Goal: Task Accomplishment & Management: Use online tool/utility

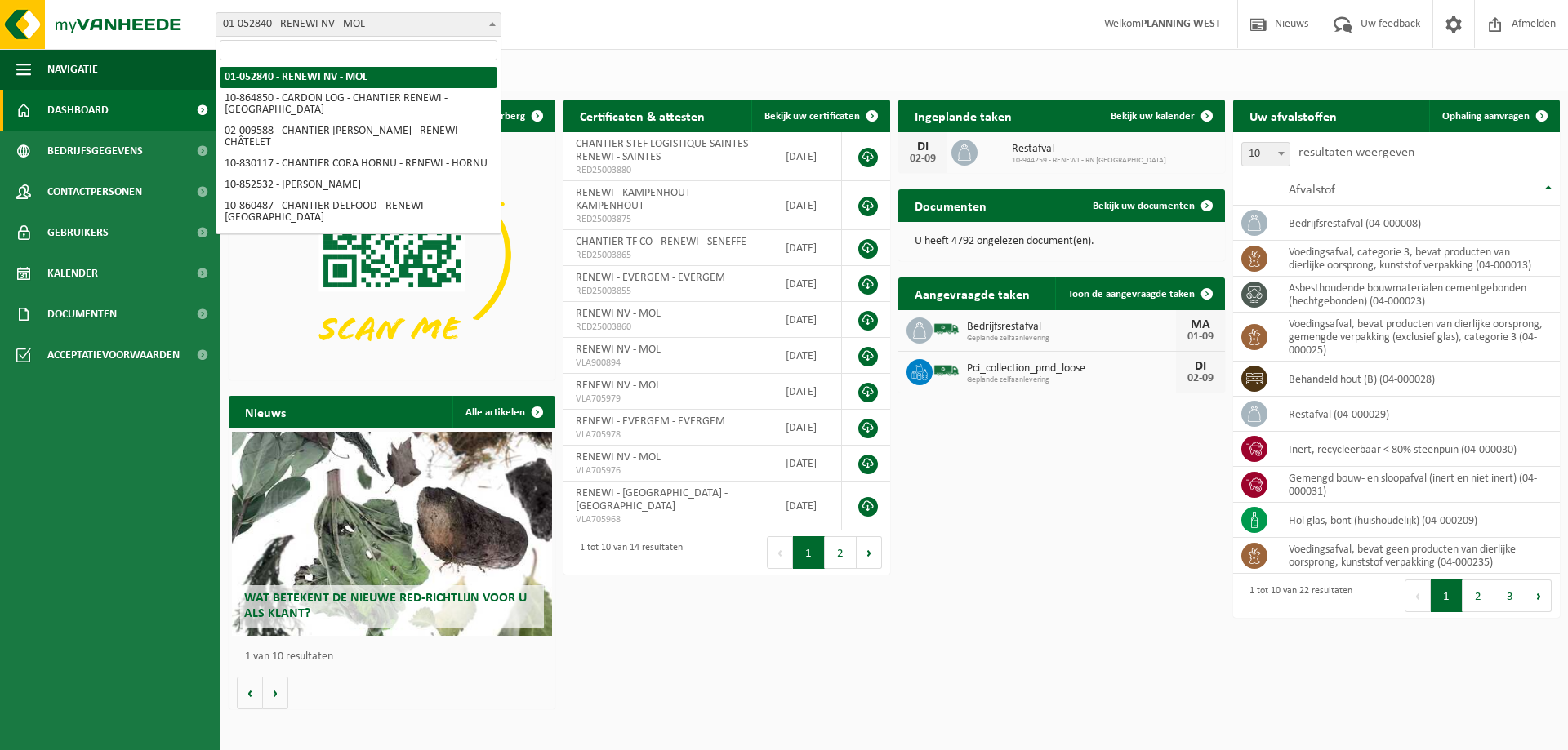
click at [498, 20] on span at bounding box center [492, 23] width 16 height 21
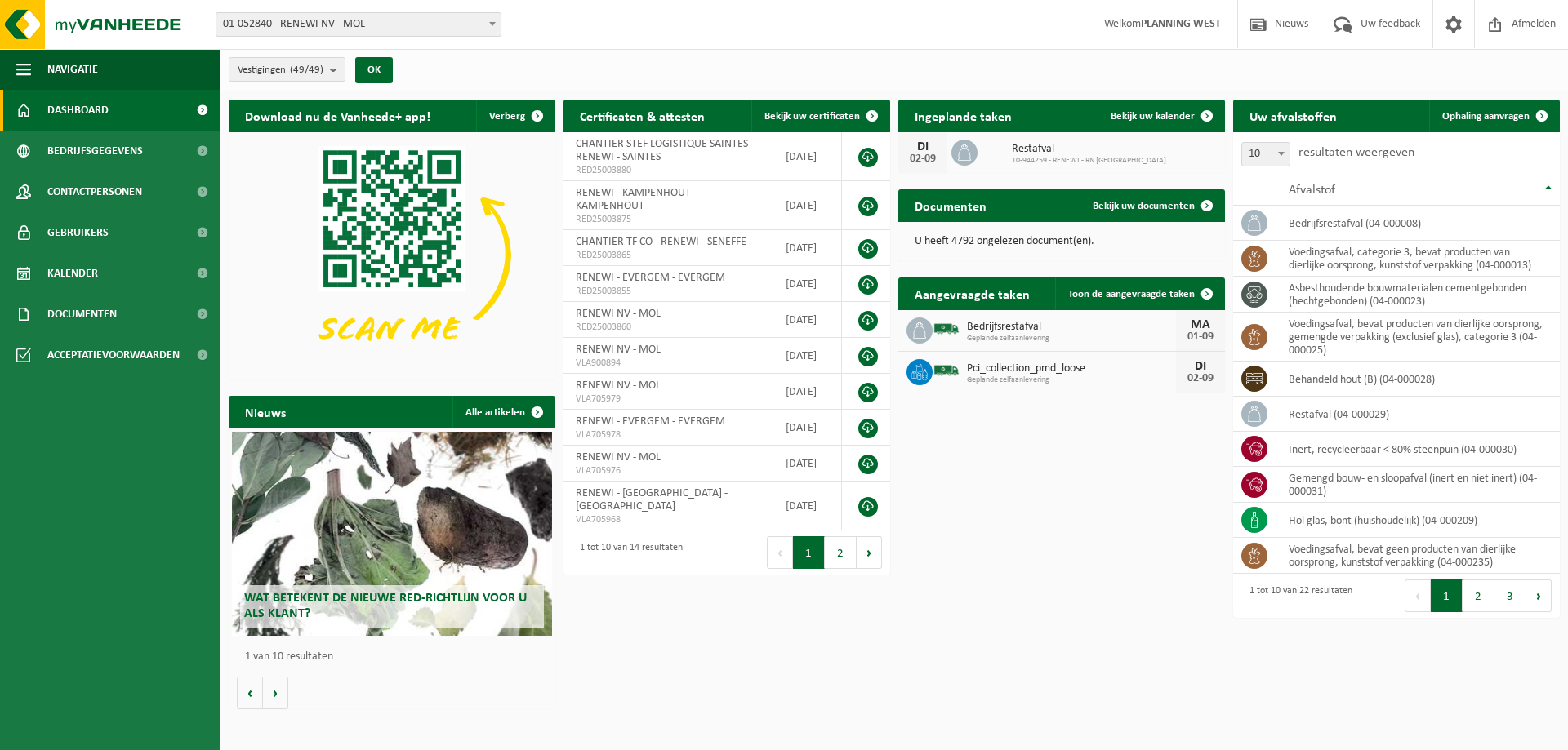
click at [353, 23] on span "01-052840 - RENEWI NV - MOL" at bounding box center [358, 24] width 284 height 23
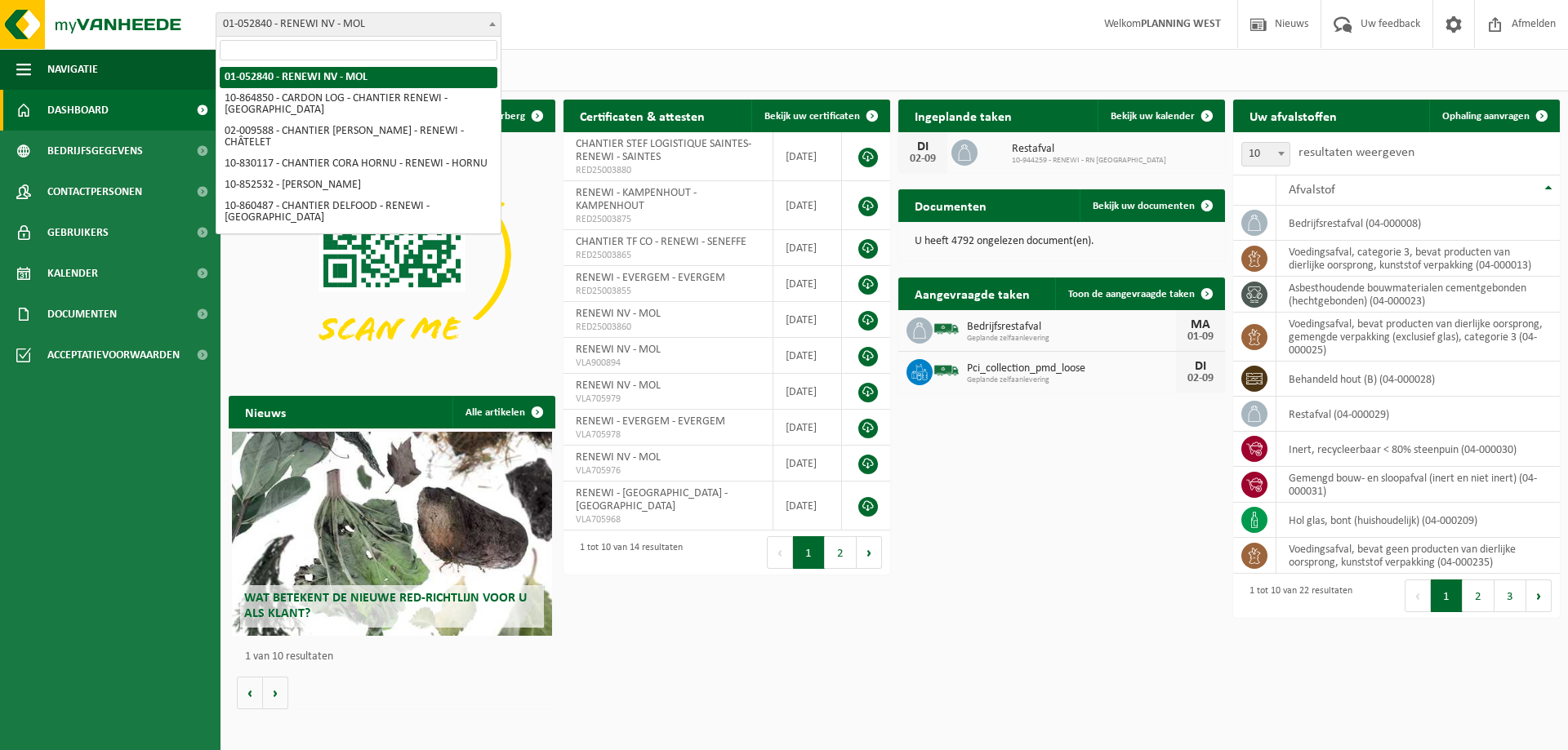
click at [395, 26] on span "01-052840 - RENEWI NV - MOL" at bounding box center [358, 24] width 284 height 23
type input "mol"
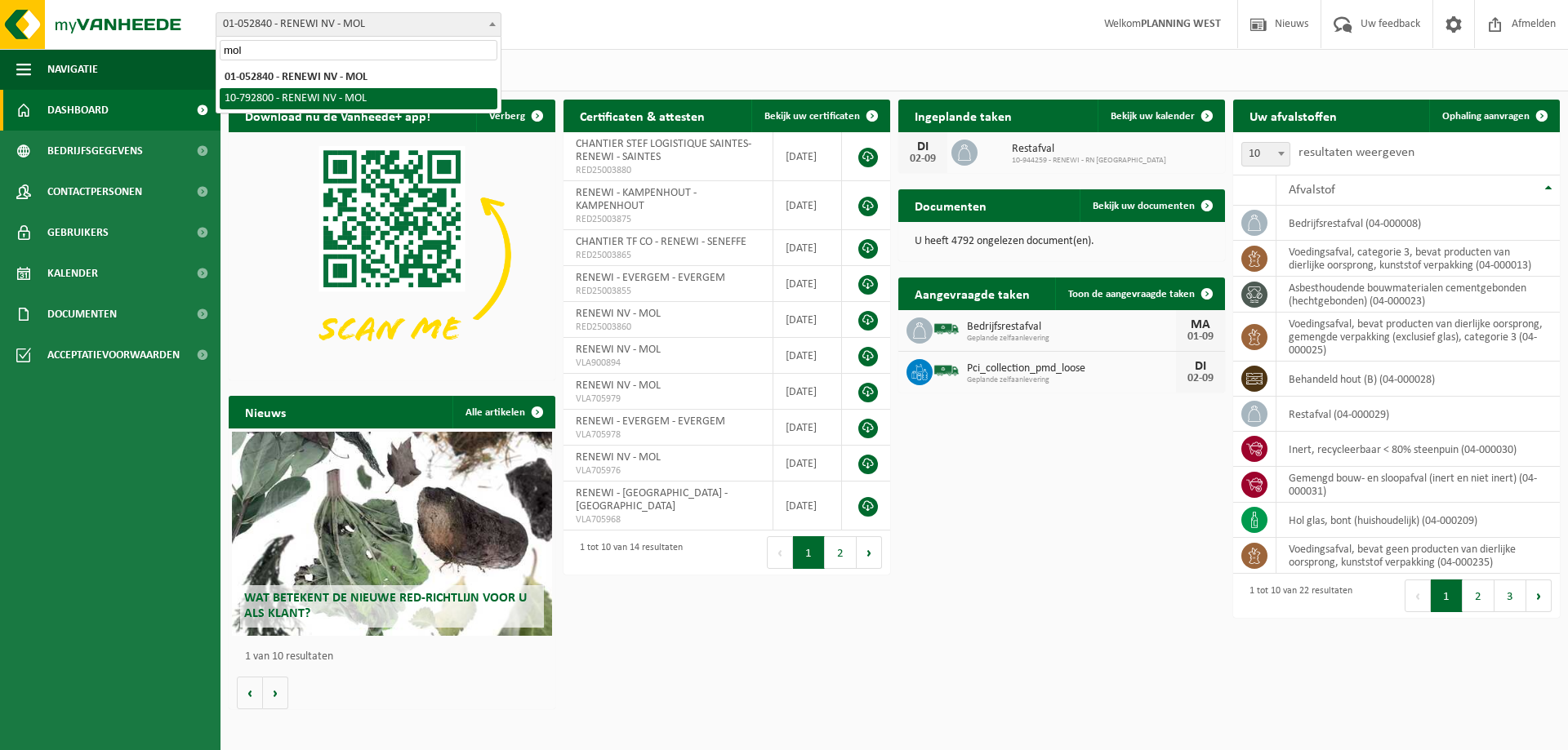
select select "30626"
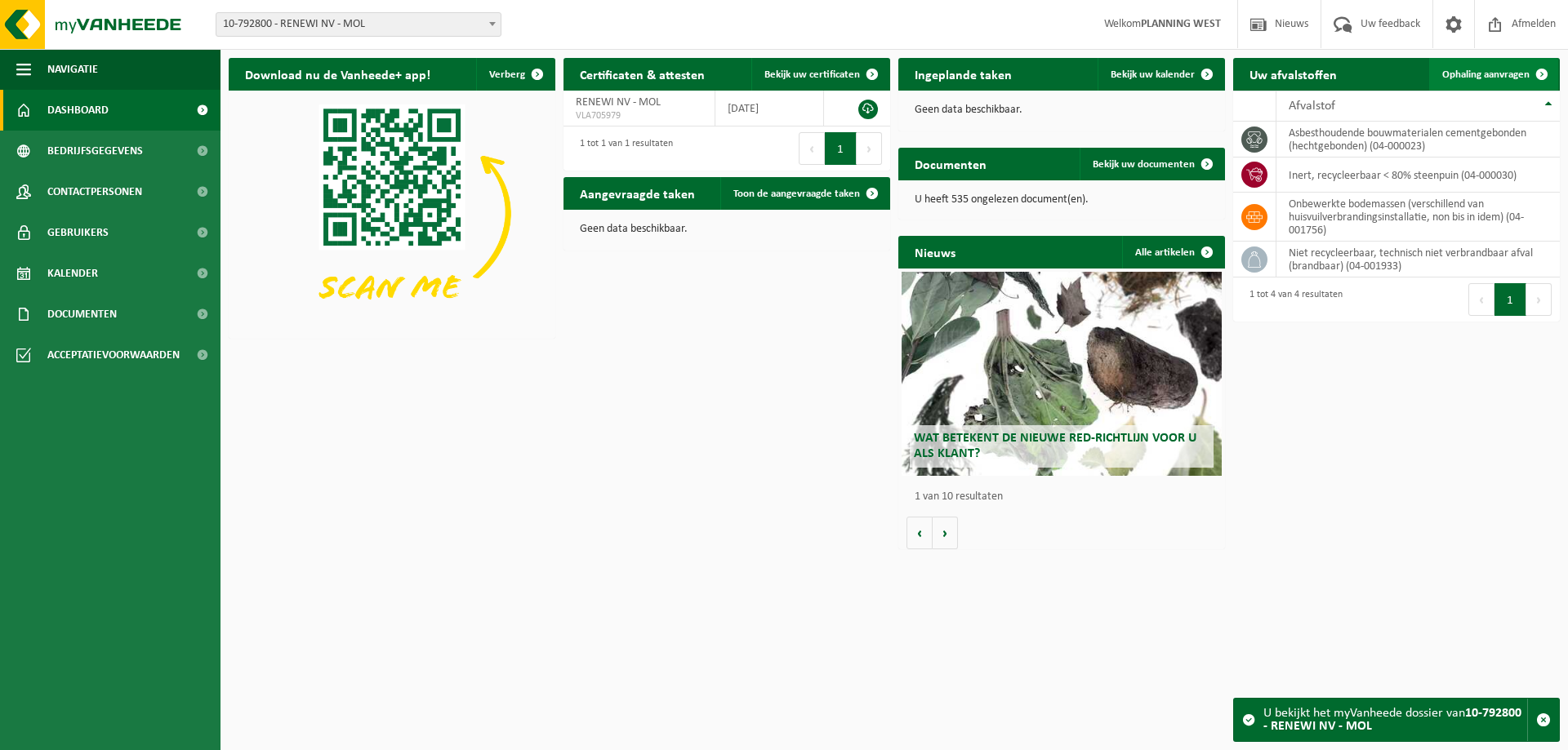
click at [1487, 74] on span "Ophaling aanvragen" at bounding box center [1486, 75] width 87 height 11
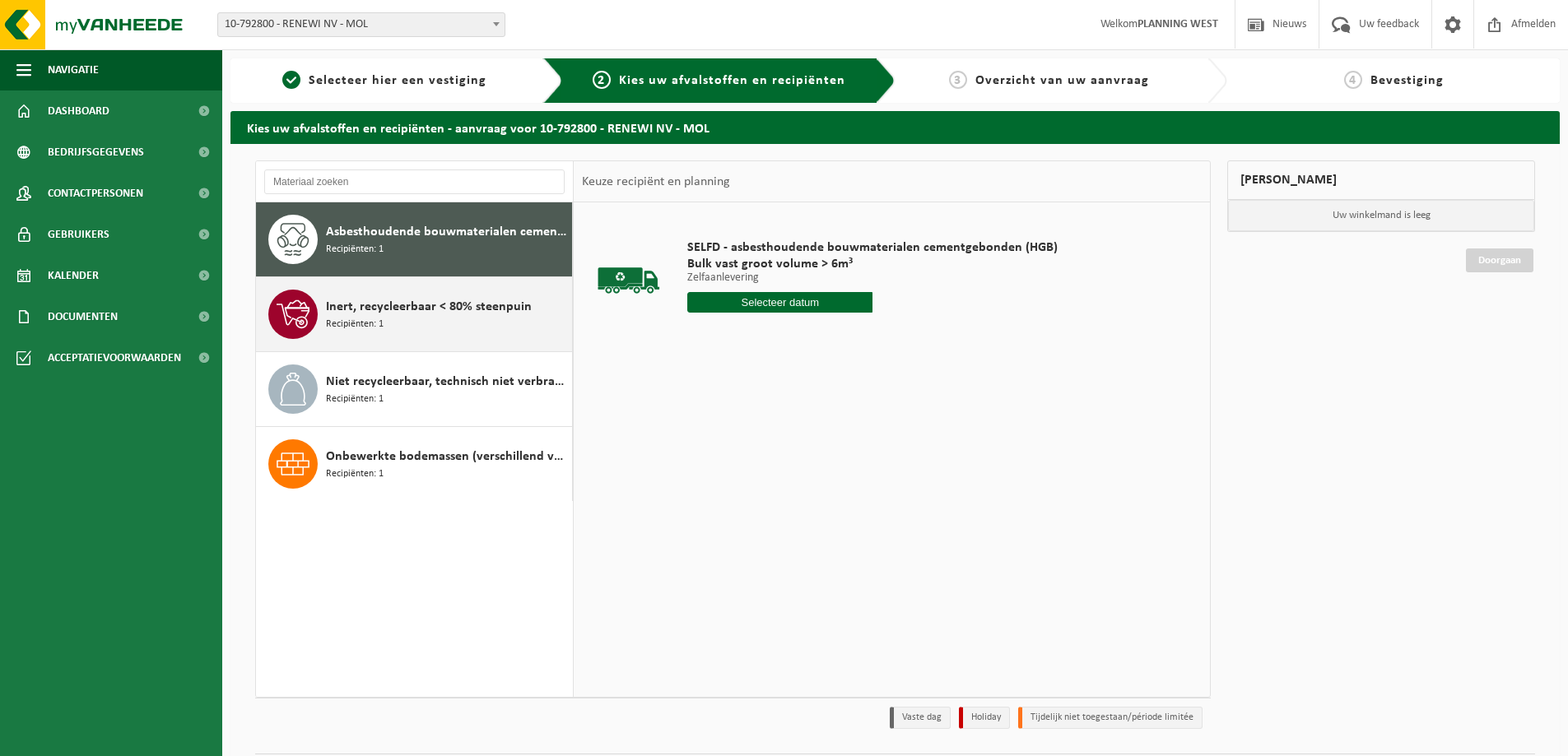
click at [506, 307] on span "Inert, recycleerbaar < 80% steenpuin" at bounding box center [429, 307] width 206 height 20
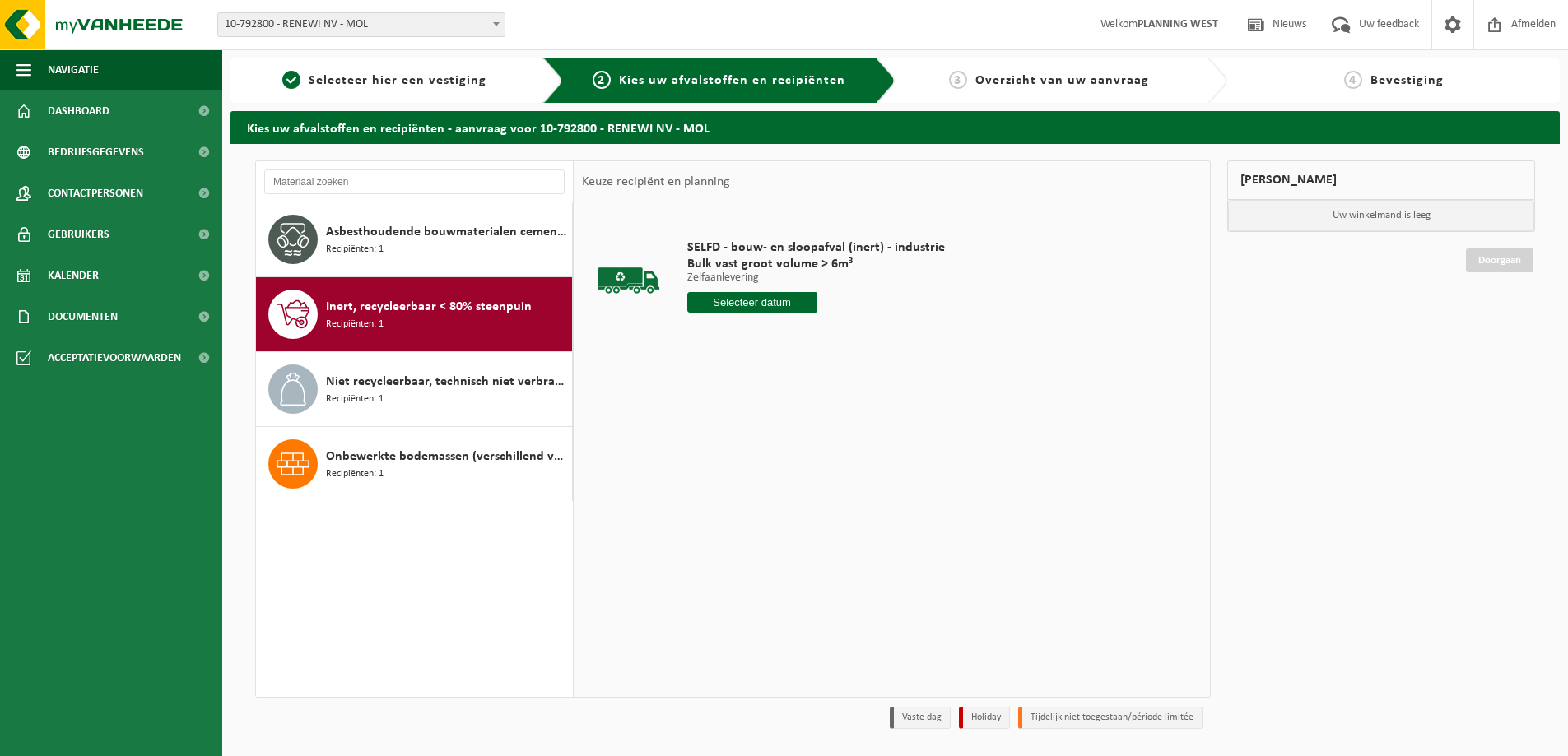
click at [792, 299] on input "text" at bounding box center [752, 302] width 129 height 21
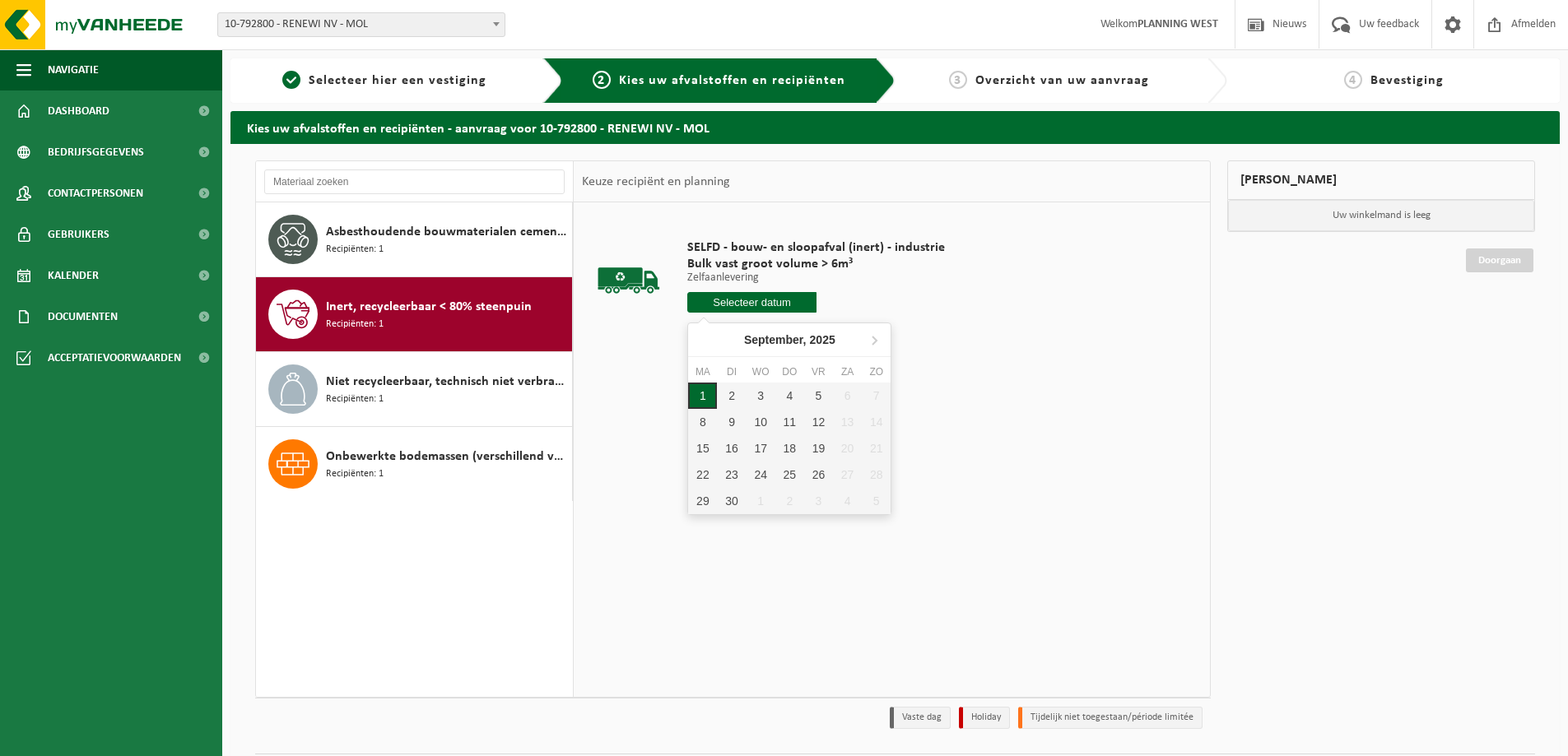
click at [702, 393] on div "1" at bounding box center [701, 396] width 28 height 26
type input "Van 2025-09-01"
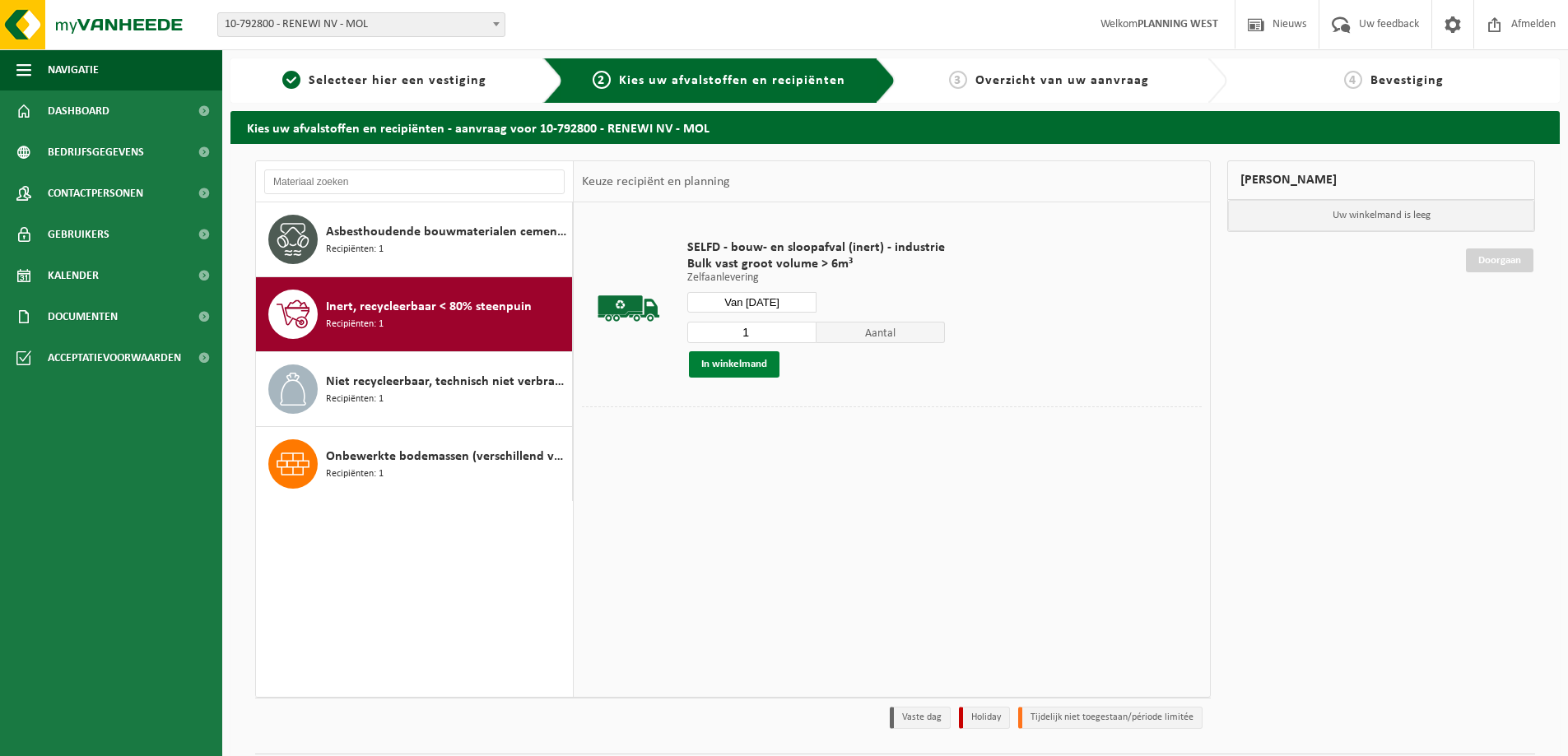
click at [746, 361] on button "In winkelmand" at bounding box center [734, 364] width 91 height 26
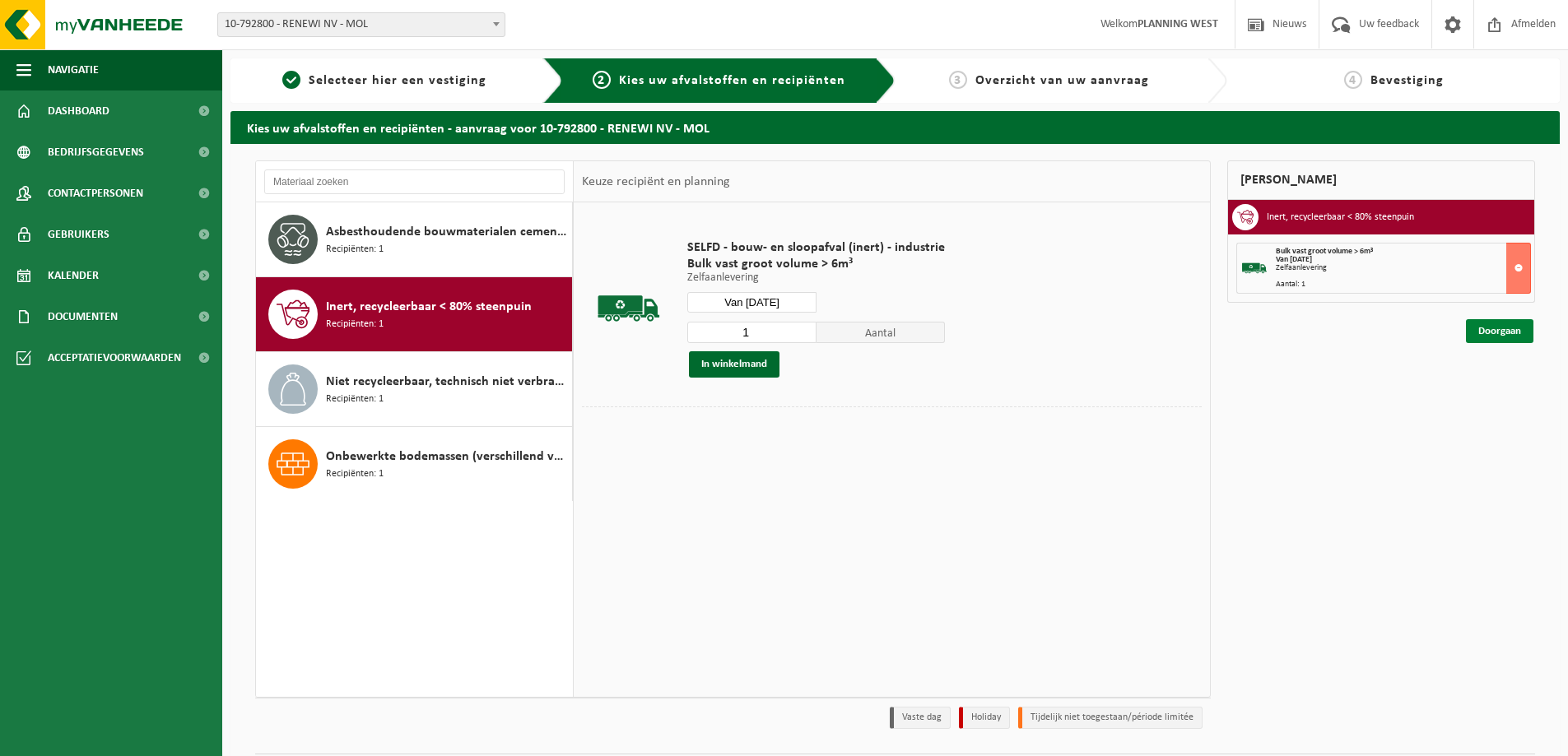
click at [1511, 335] on link "Doorgaan" at bounding box center [1500, 331] width 67 height 23
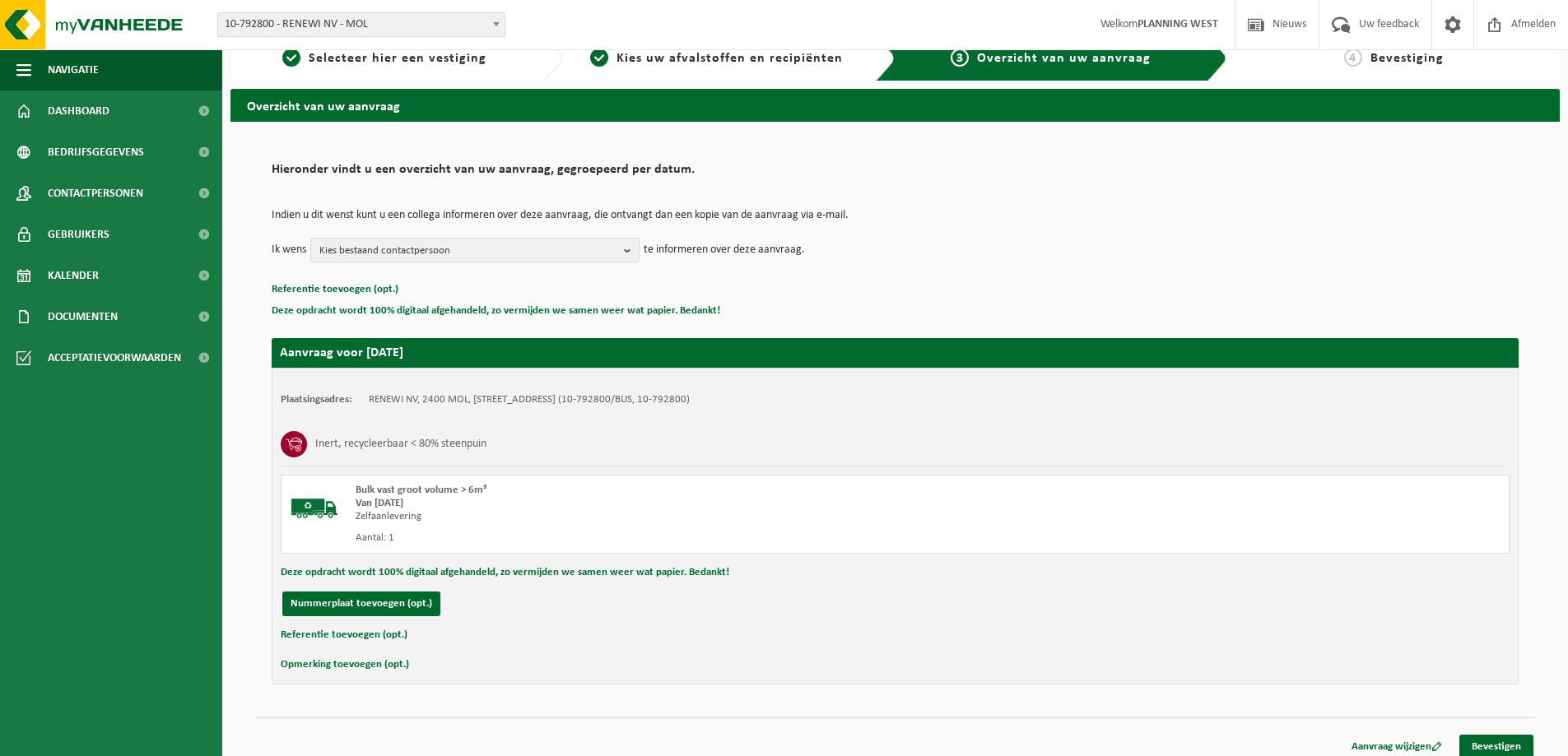
scroll to position [34, 0]
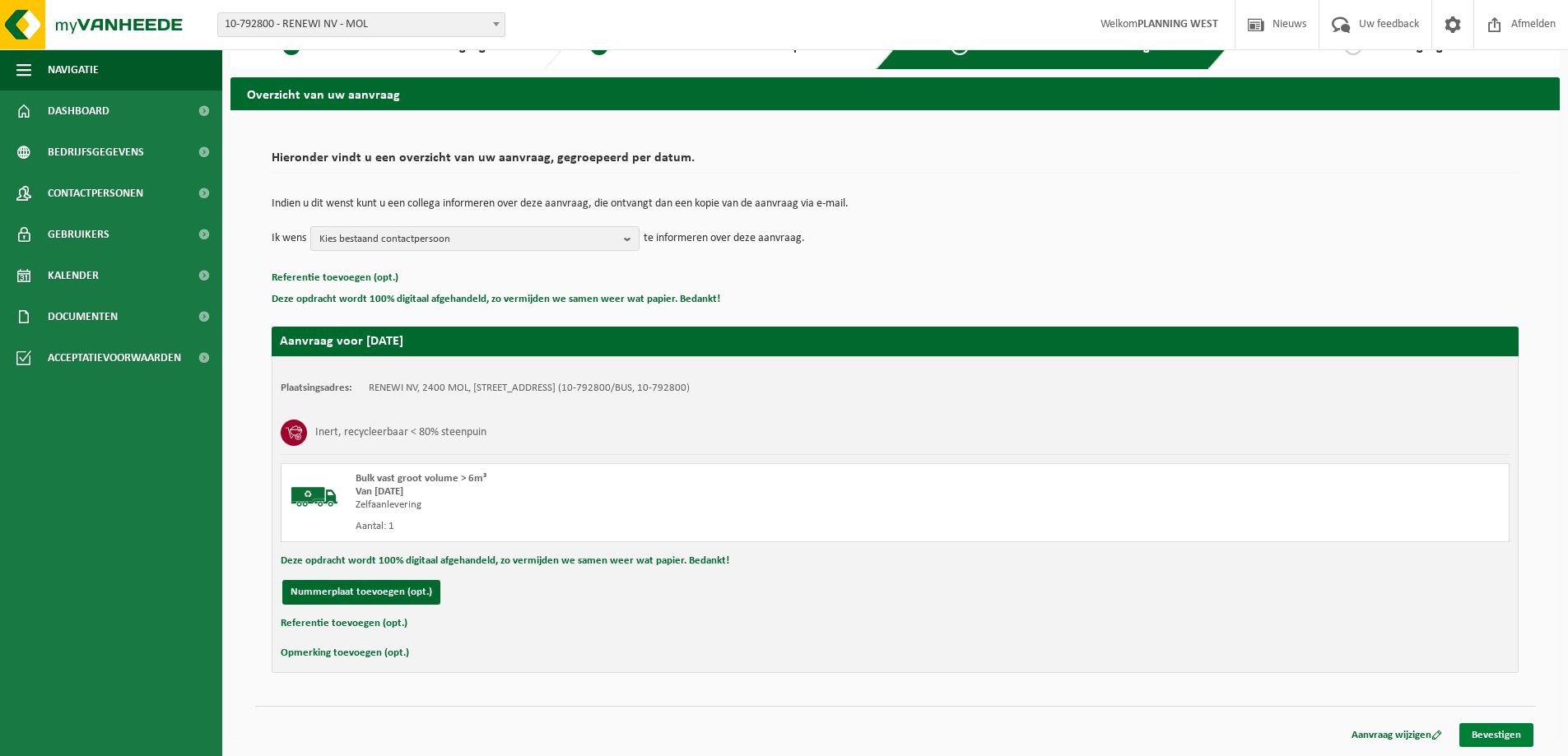
click at [1487, 735] on link "Bevestigen" at bounding box center [1497, 735] width 74 height 23
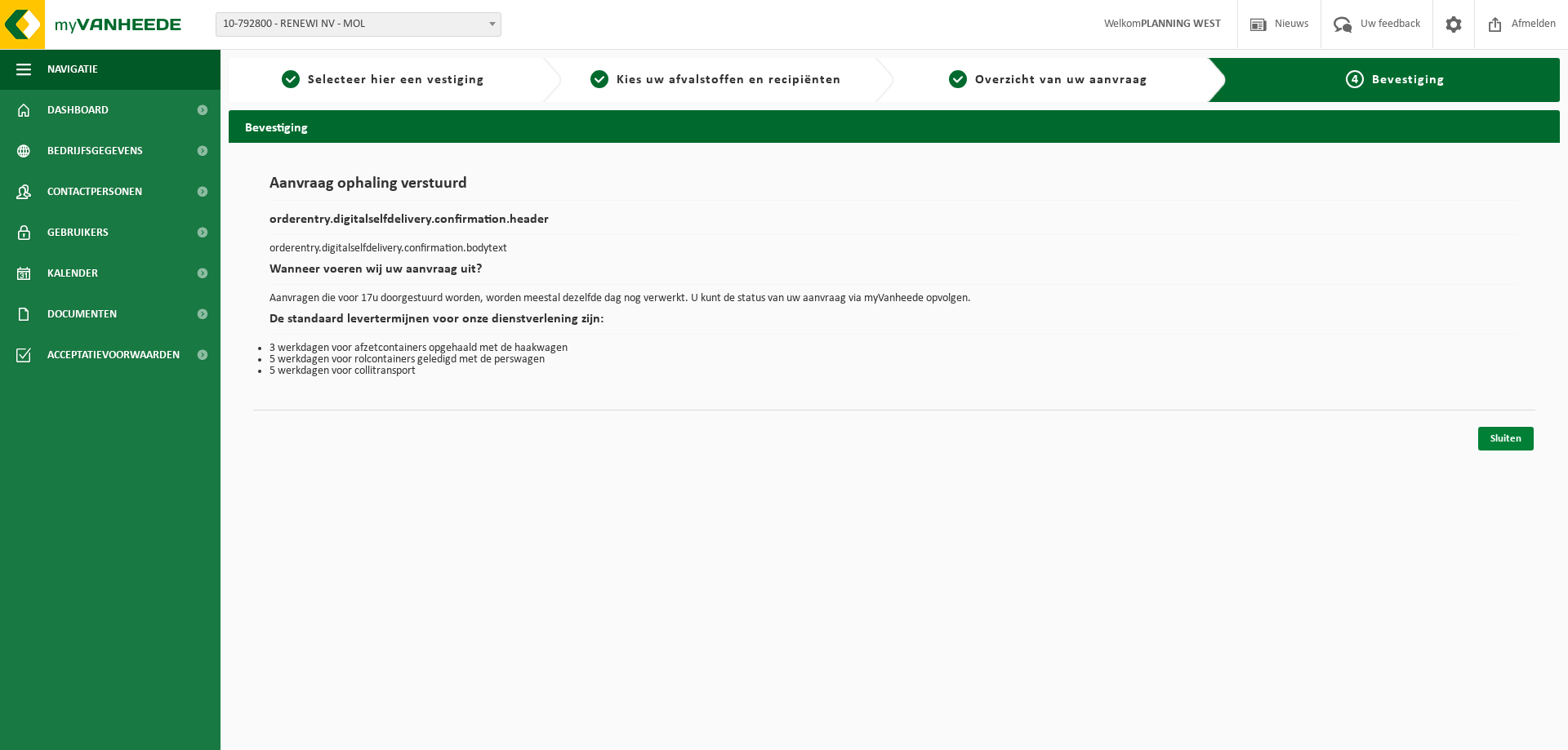
click at [1495, 437] on link "Sluiten" at bounding box center [1505, 439] width 55 height 23
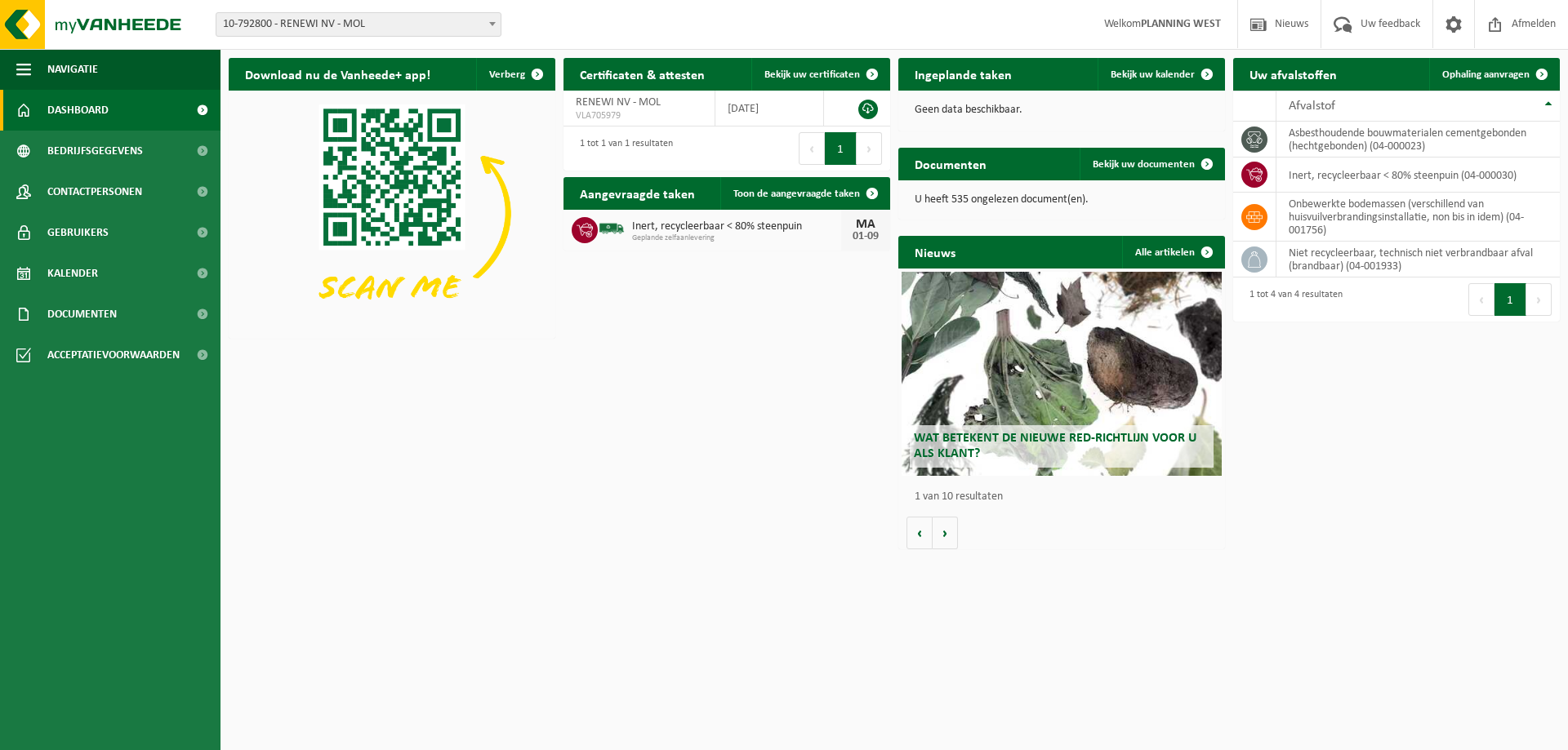
click at [250, 358] on div "Download nu de Vanheede+ app! Verberg Certificaten & attesten Bekijk uw certifi…" at bounding box center [894, 303] width 1339 height 508
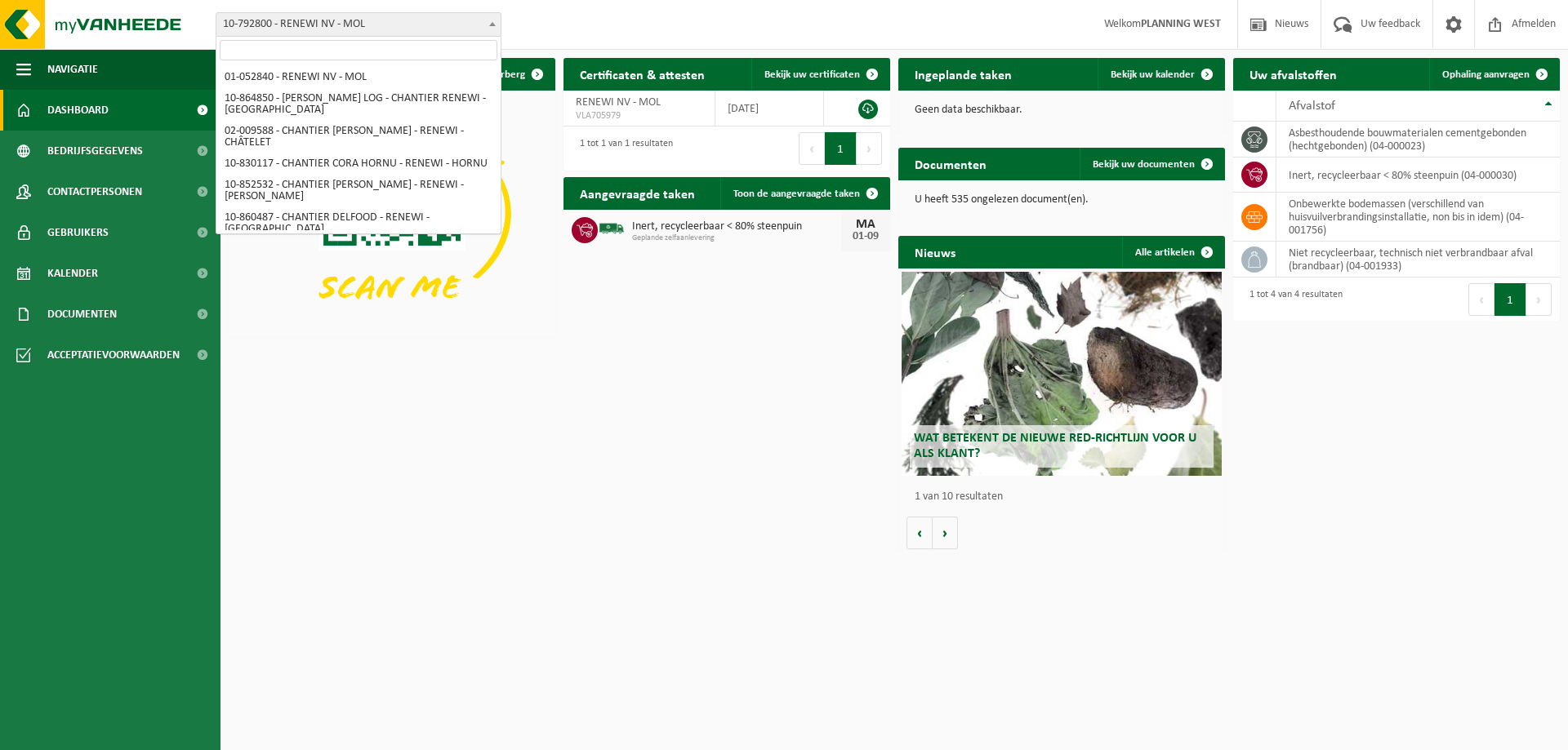
click at [404, 19] on span "10-792800 - RENEWI NV - MOL" at bounding box center [358, 24] width 284 height 23
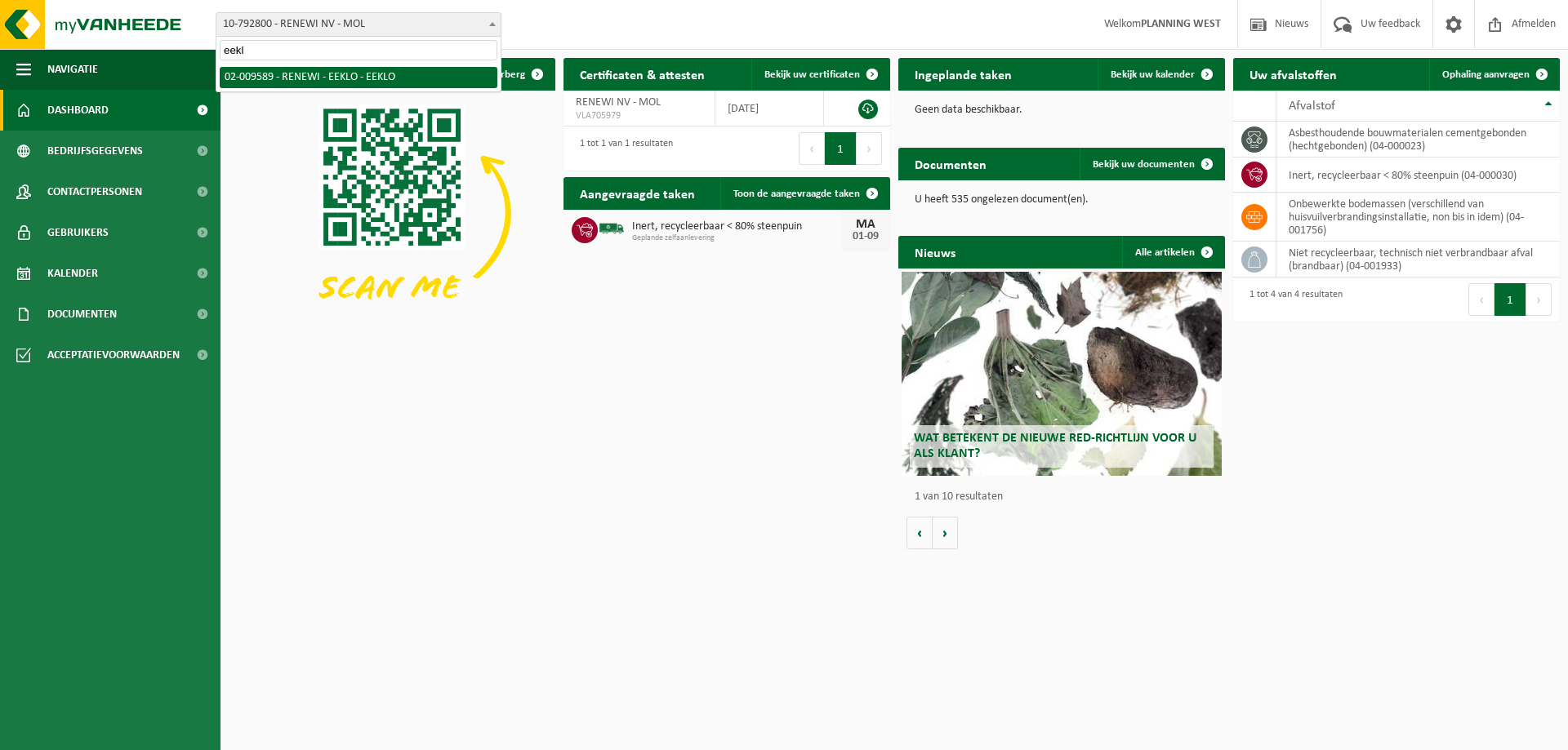
type input "eeklo"
select select "1811"
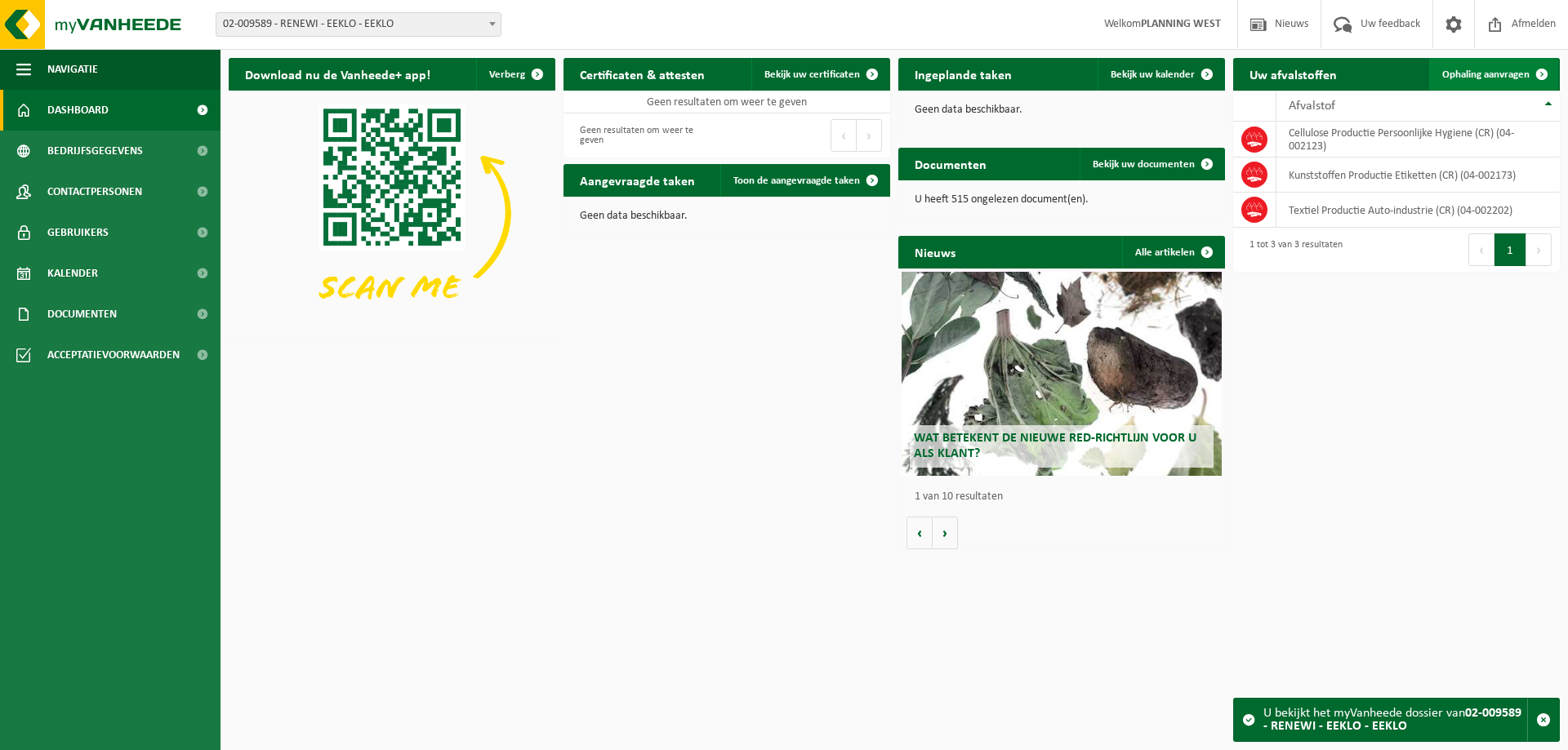
click at [1503, 73] on span "Ophaling aanvragen" at bounding box center [1486, 75] width 87 height 11
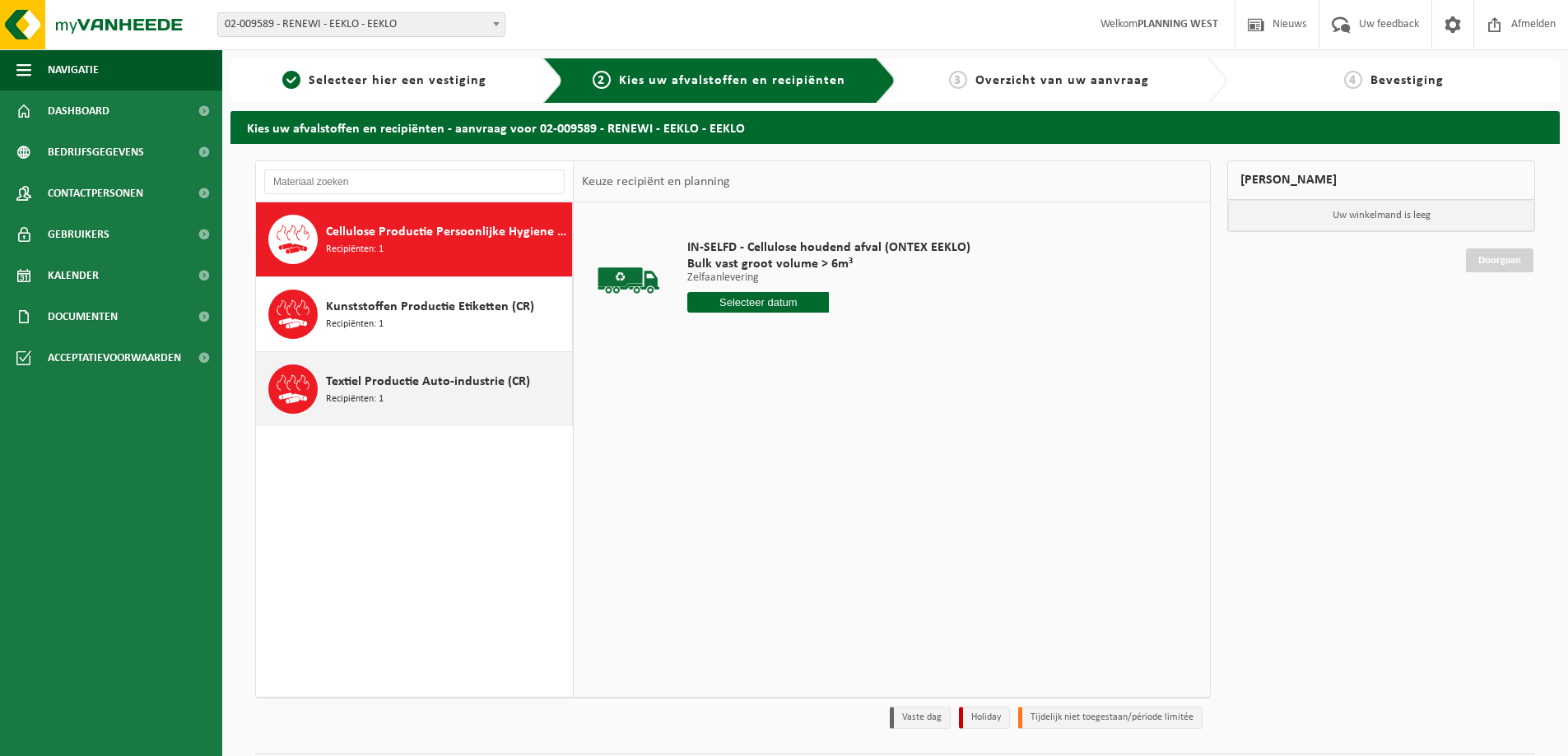
click at [430, 379] on span "Textiel Productie Auto-industrie (CR)" at bounding box center [428, 382] width 204 height 20
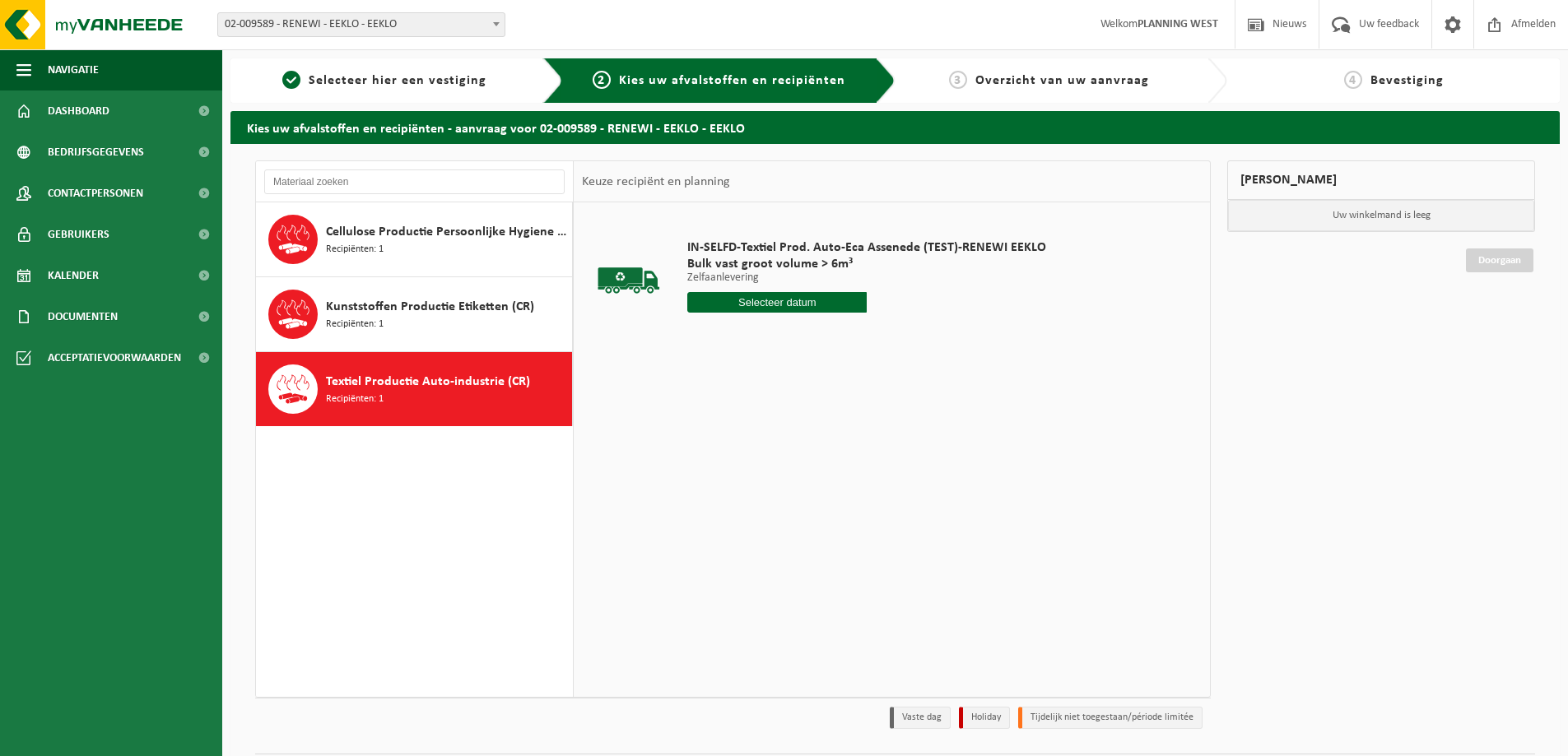
click at [784, 299] on input "text" at bounding box center [778, 302] width 180 height 21
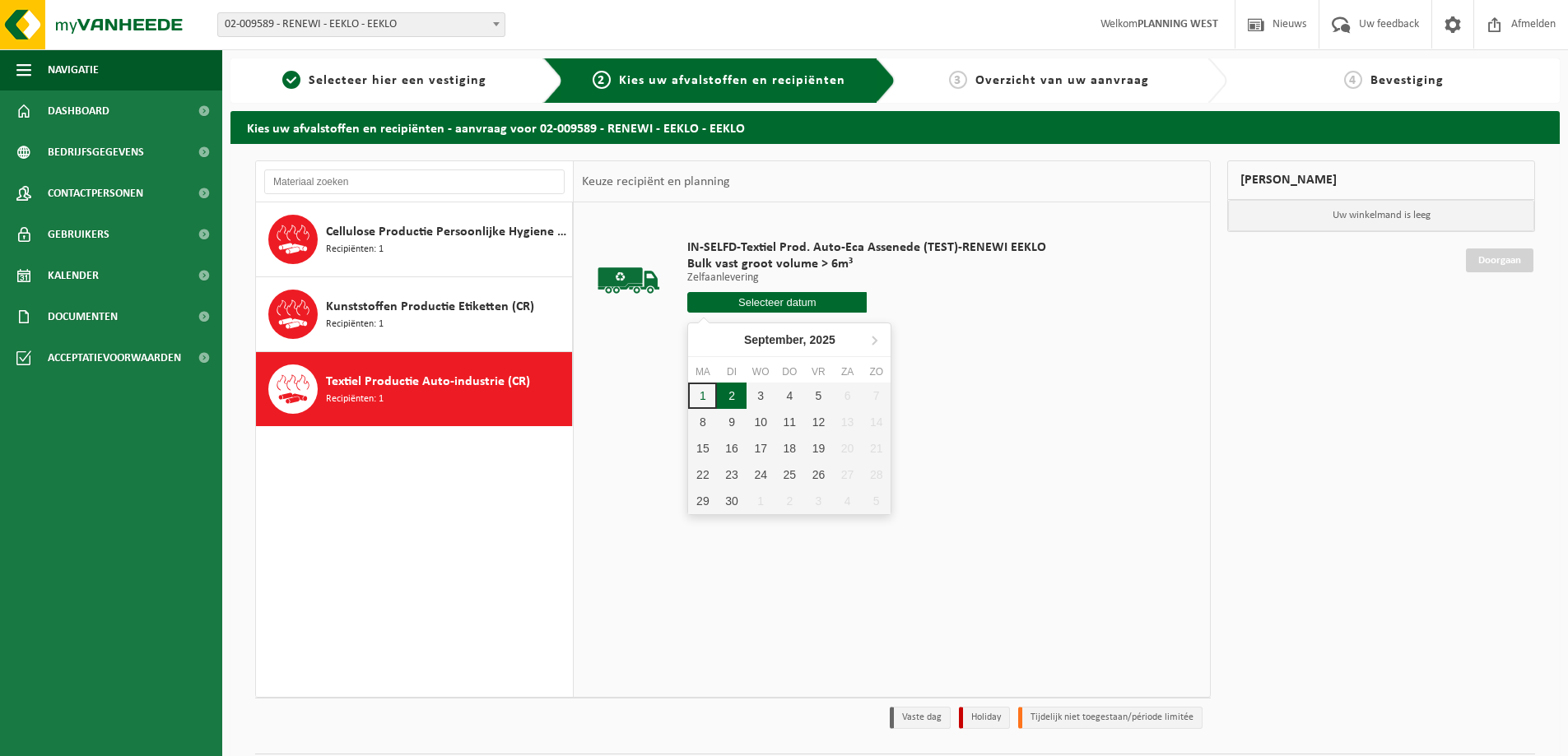
click at [733, 396] on div "2" at bounding box center [731, 396] width 28 height 26
type input "Van 2025-09-02"
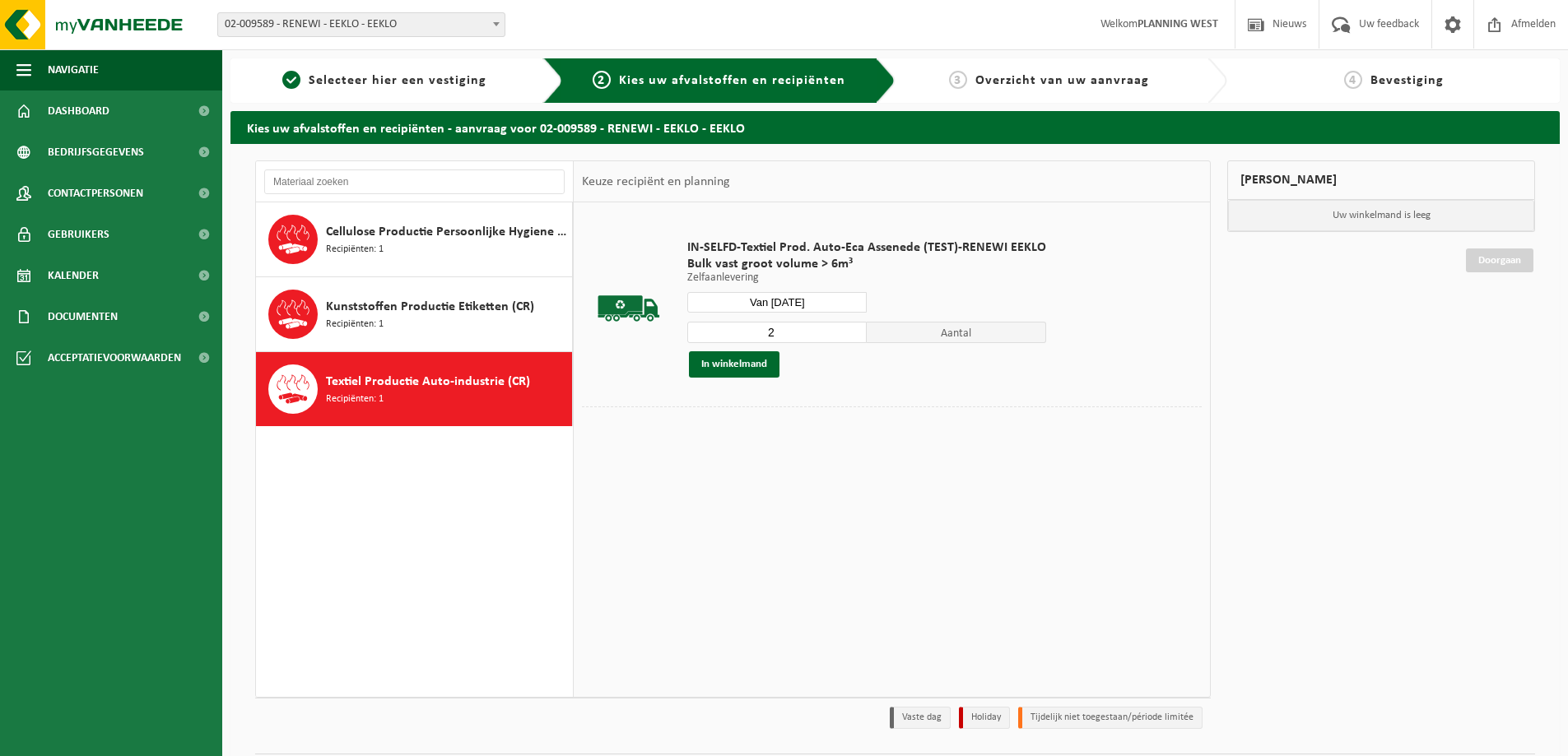
type input "2"
click at [850, 328] on input "2" at bounding box center [778, 332] width 180 height 21
click at [738, 373] on button "In winkelmand" at bounding box center [734, 364] width 91 height 26
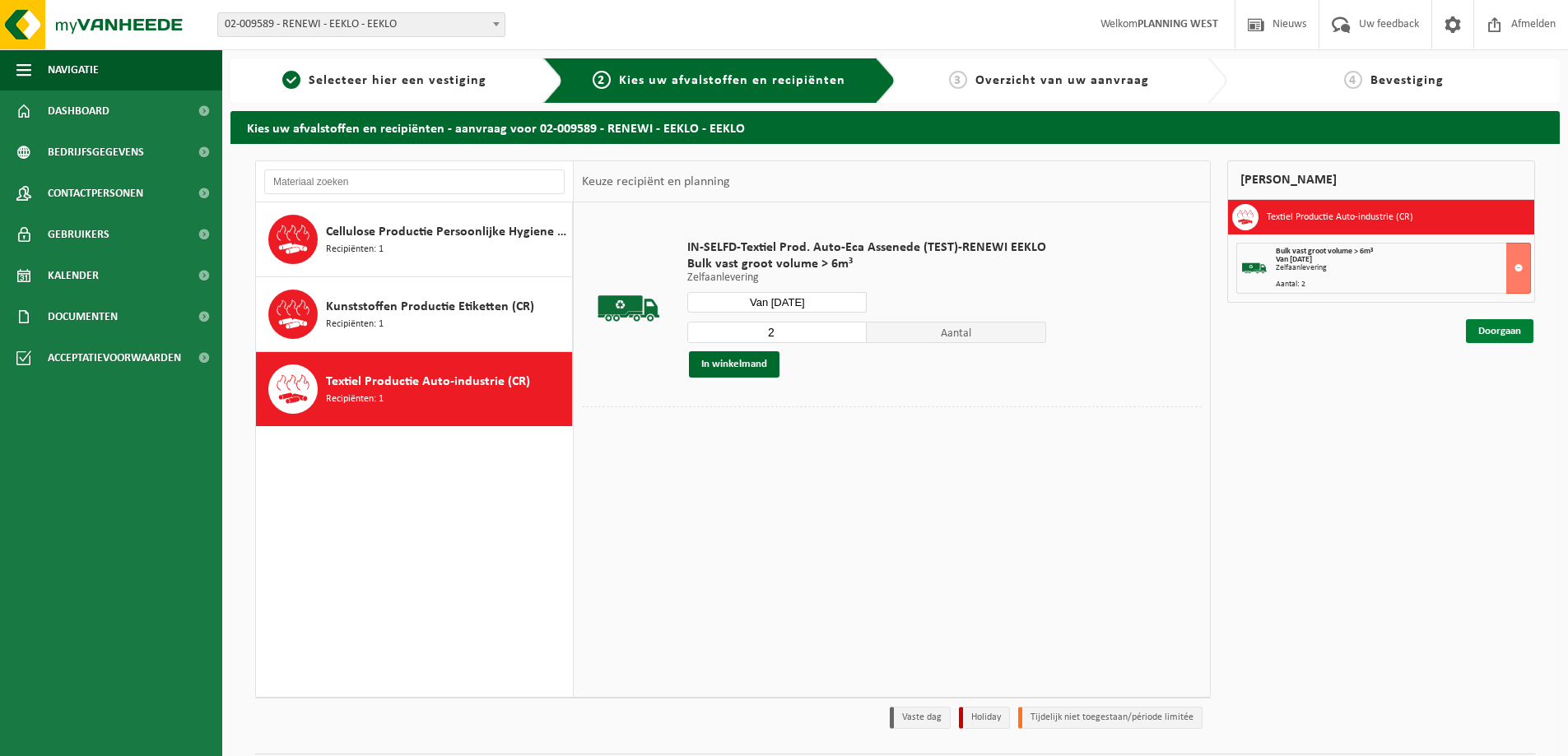
click at [1497, 331] on link "Doorgaan" at bounding box center [1500, 331] width 67 height 23
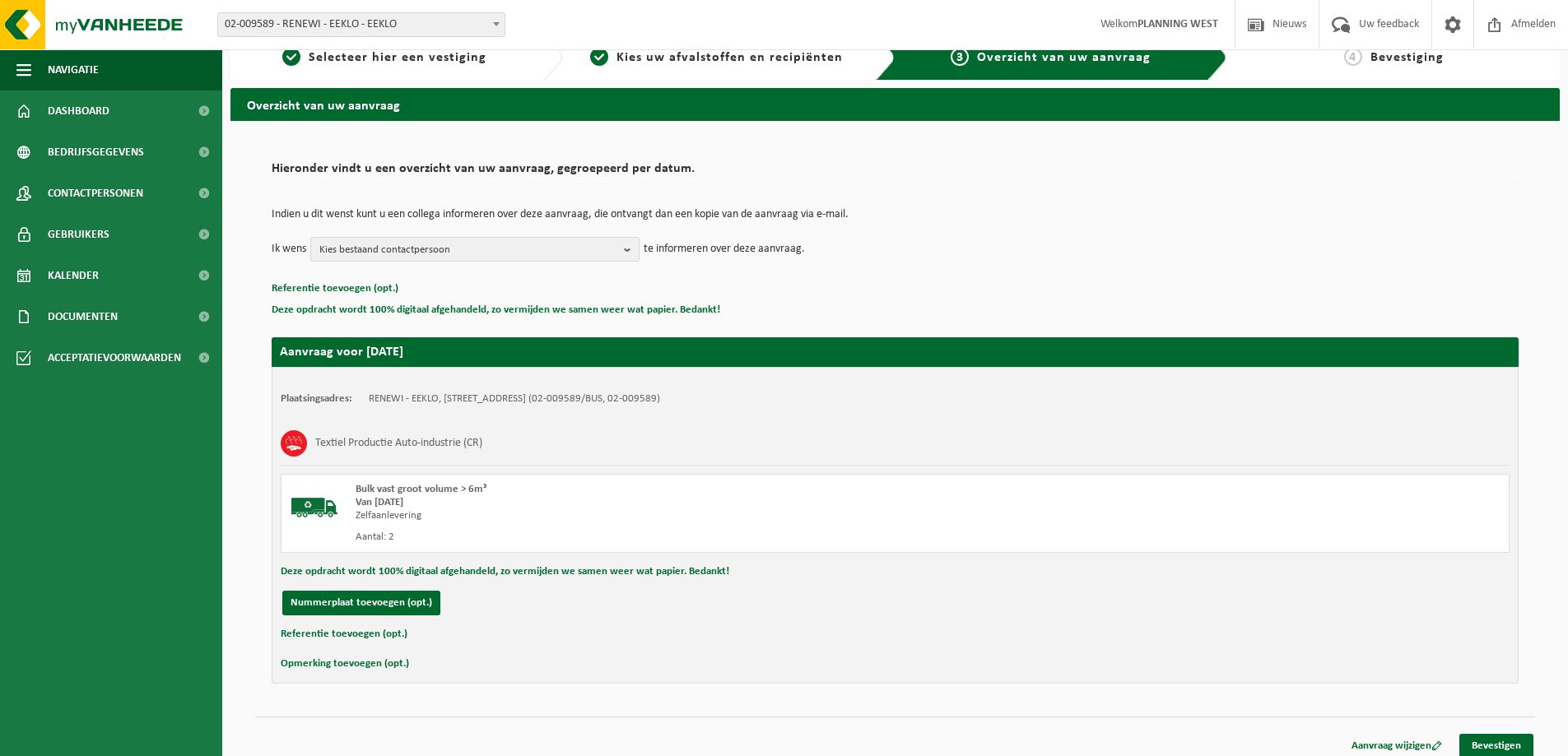
scroll to position [34, 0]
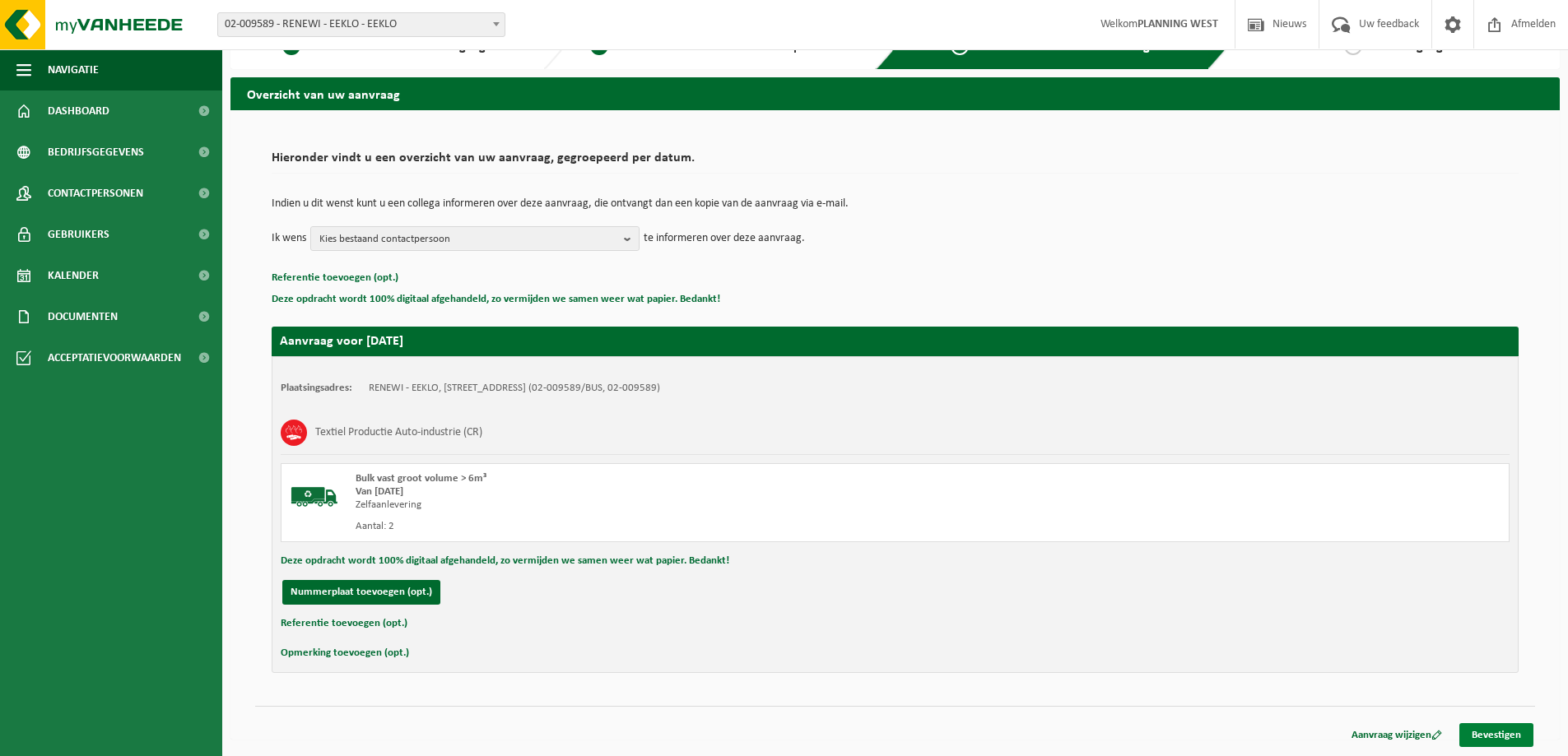
click at [1485, 730] on link "Bevestigen" at bounding box center [1497, 735] width 74 height 23
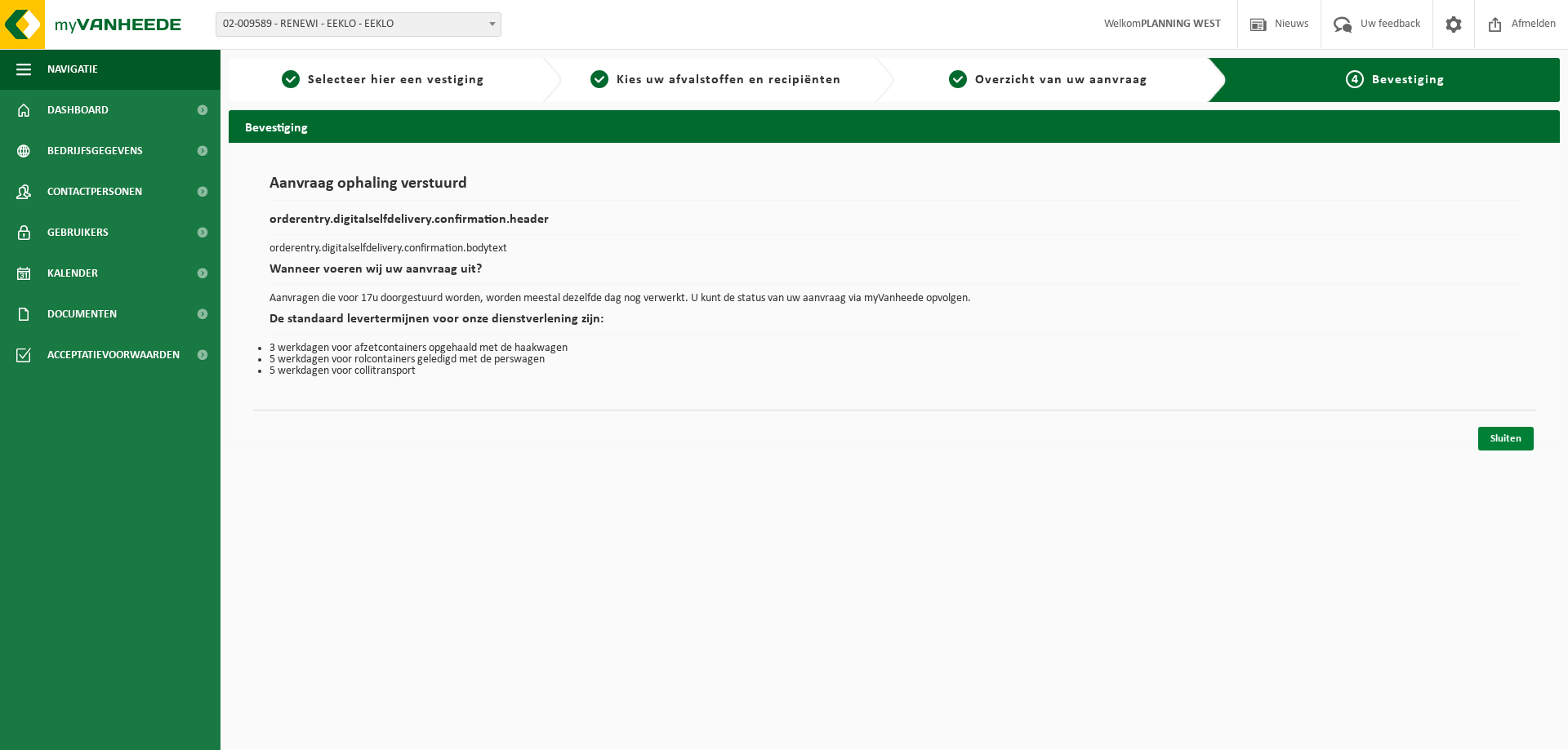
click at [1515, 439] on link "Sluiten" at bounding box center [1505, 439] width 55 height 23
